Goal: Task Accomplishment & Management: Use online tool/utility

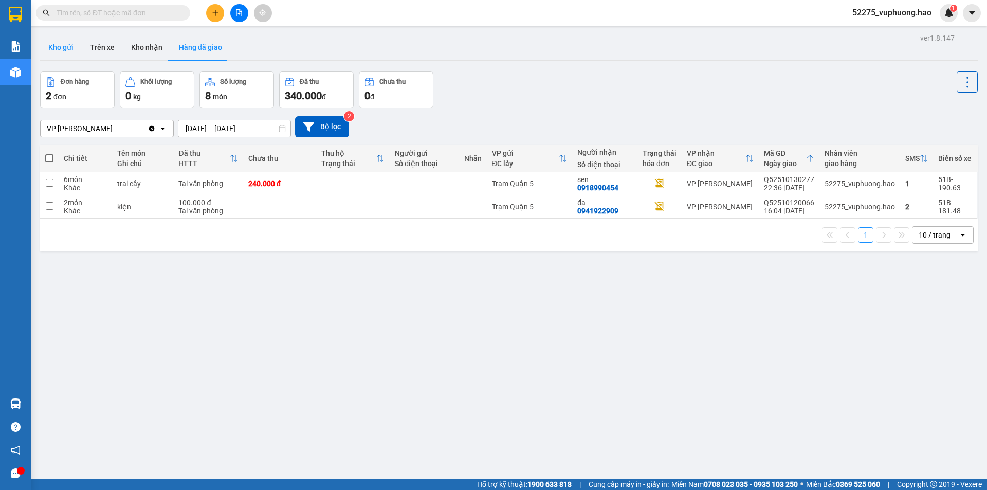
drag, startPoint x: 81, startPoint y: 43, endPoint x: 75, endPoint y: 44, distance: 5.7
click at [81, 44] on button "Kho gửi" at bounding box center [61, 47] width 42 height 25
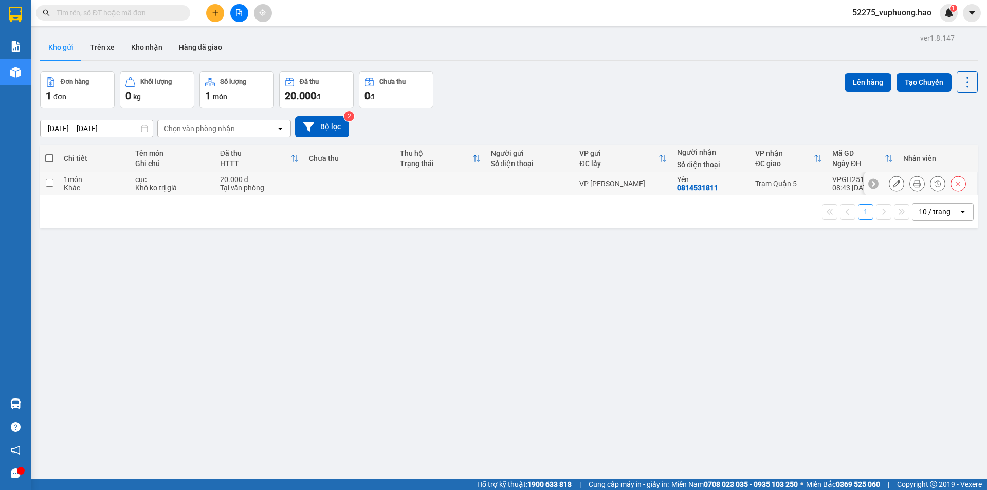
click at [504, 181] on div at bounding box center [530, 183] width 79 height 8
checkbox input "true"
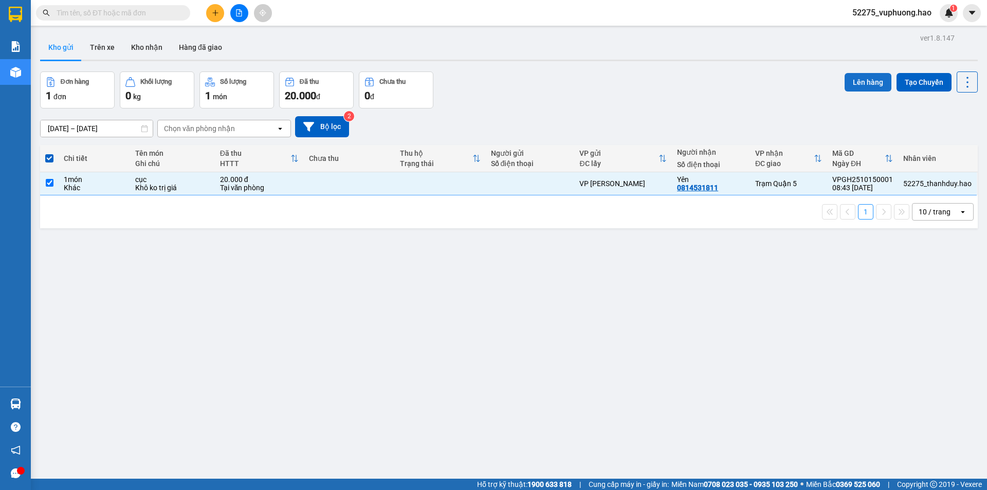
click at [845, 79] on button "Lên hàng" at bounding box center [868, 82] width 47 height 19
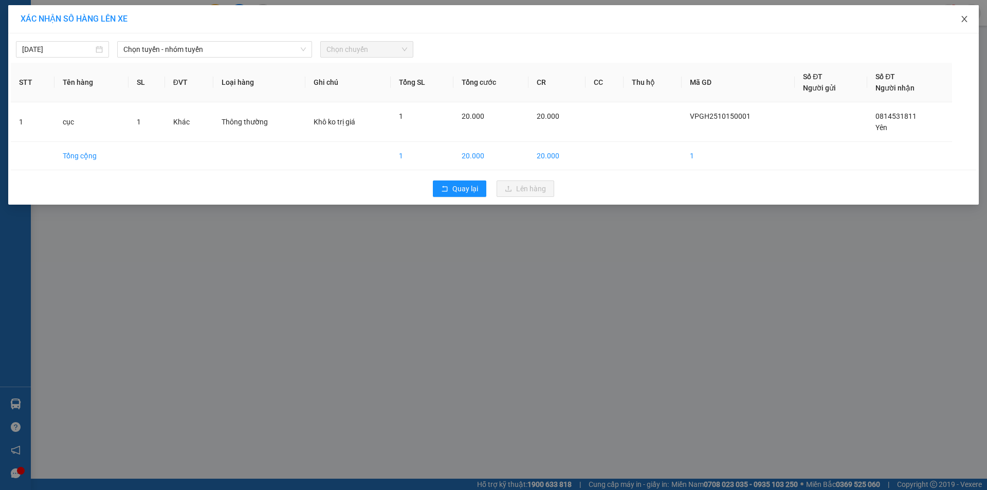
click at [965, 19] on icon "close" at bounding box center [965, 19] width 6 height 6
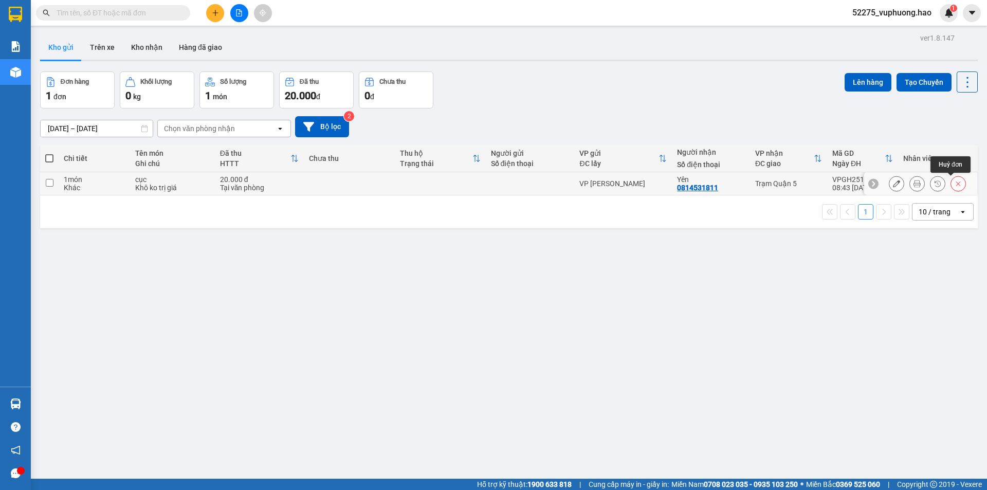
click at [955, 181] on icon at bounding box center [958, 183] width 7 height 7
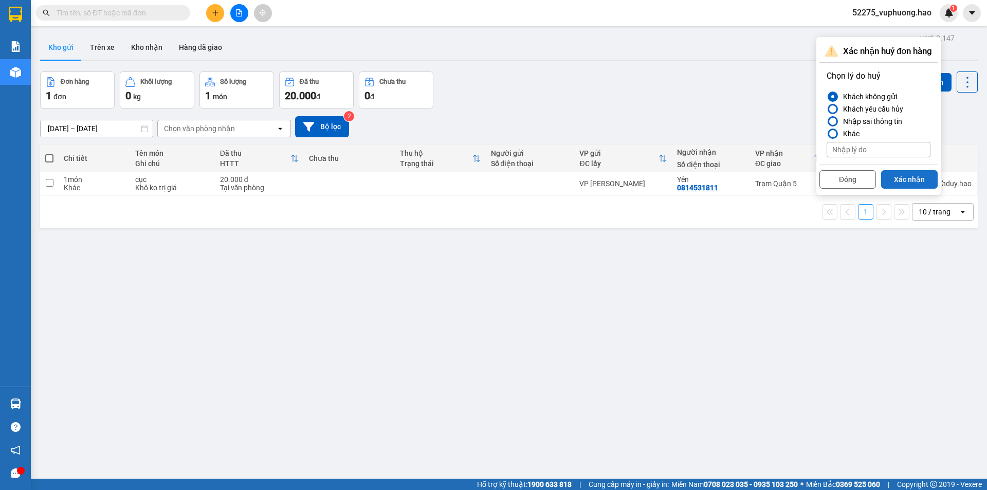
click at [899, 176] on button "Xác nhận" at bounding box center [909, 179] width 57 height 19
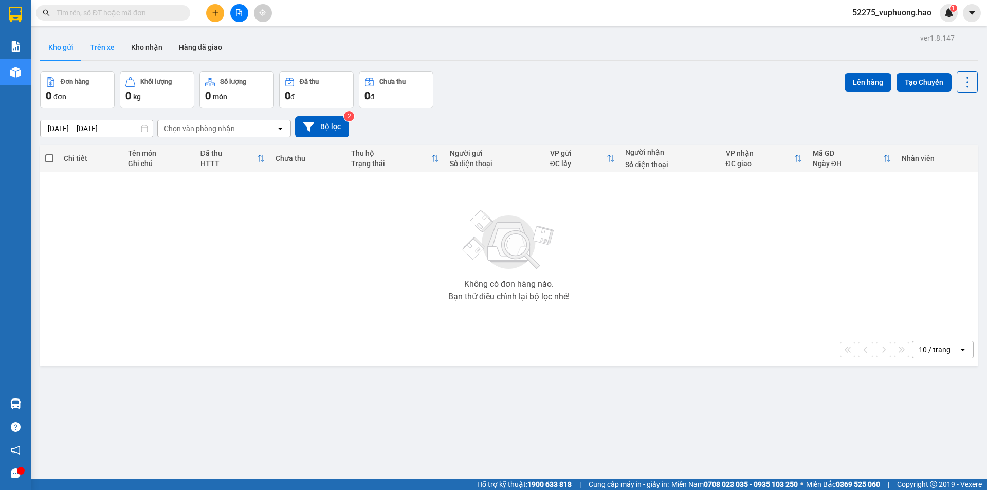
click at [113, 46] on button "Trên xe" at bounding box center [102, 47] width 41 height 25
